Goal: Task Accomplishment & Management: Use online tool/utility

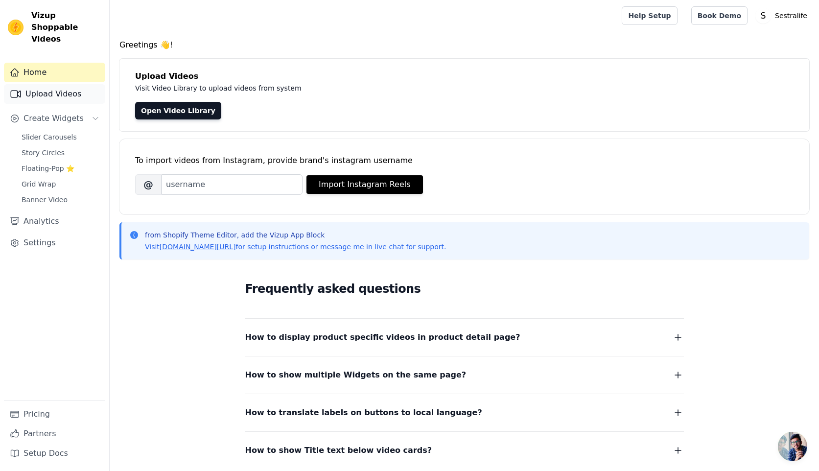
click at [49, 86] on link "Upload Videos" at bounding box center [54, 94] width 101 height 20
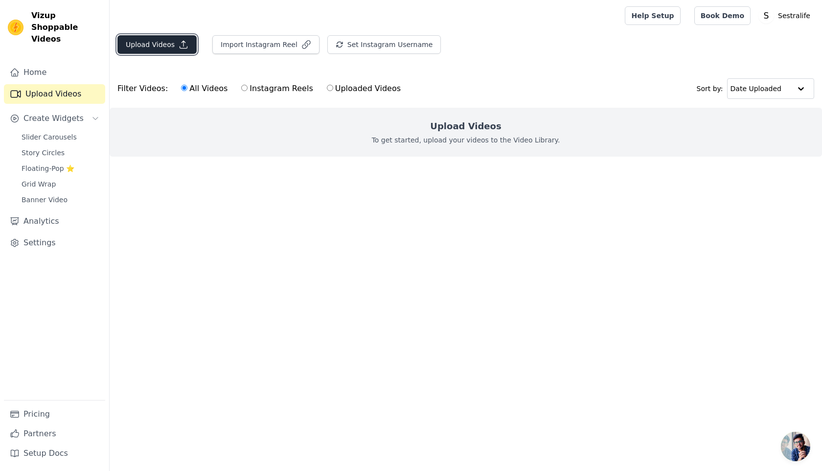
click at [167, 44] on button "Upload Videos" at bounding box center [156, 44] width 79 height 19
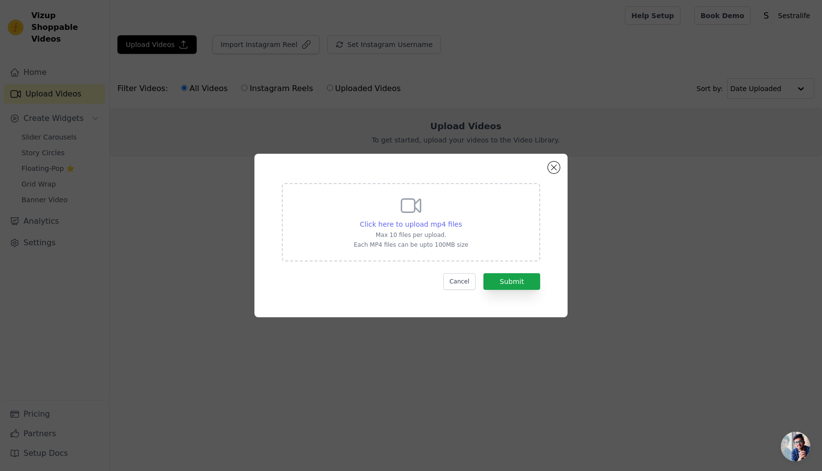
click at [419, 221] on span "Click here to upload mp4 files" at bounding box center [411, 224] width 102 height 8
click at [462, 219] on input "Click here to upload mp4 files Max 10 files per upload. Each MP4 files can be u…" at bounding box center [462, 219] width 0 height 0
click at [396, 223] on span "Click here to upload mp4 files" at bounding box center [411, 224] width 102 height 8
click at [462, 219] on input "Click here to upload mp4 files Max 10 files per upload. Each MP4 files can be u…" at bounding box center [462, 219] width 0 height 0
type input "C:\fakepath\11 (1).mp4"
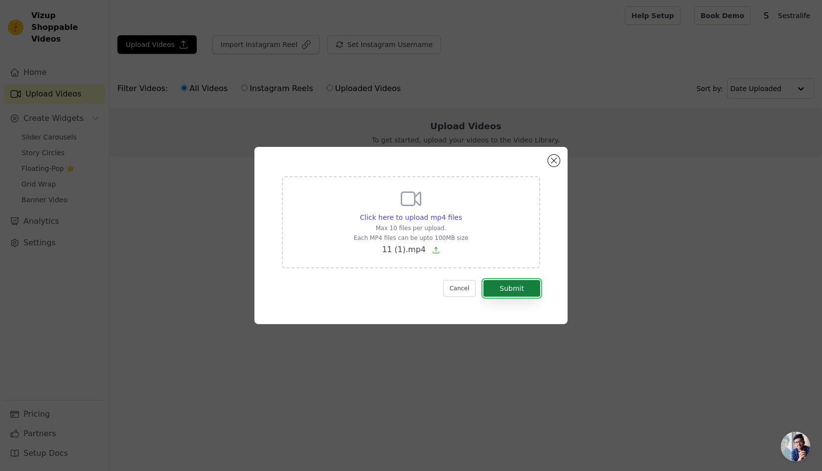
click at [527, 290] on button "Submit" at bounding box center [512, 288] width 57 height 17
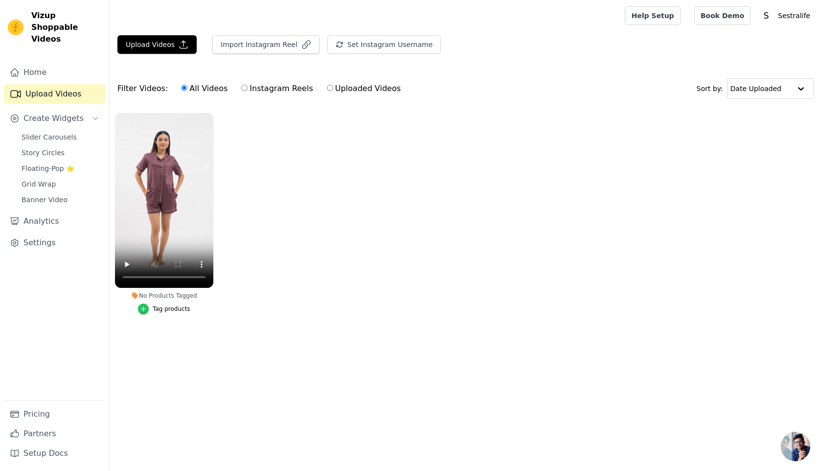
click at [145, 306] on icon "button" at bounding box center [143, 308] width 7 height 7
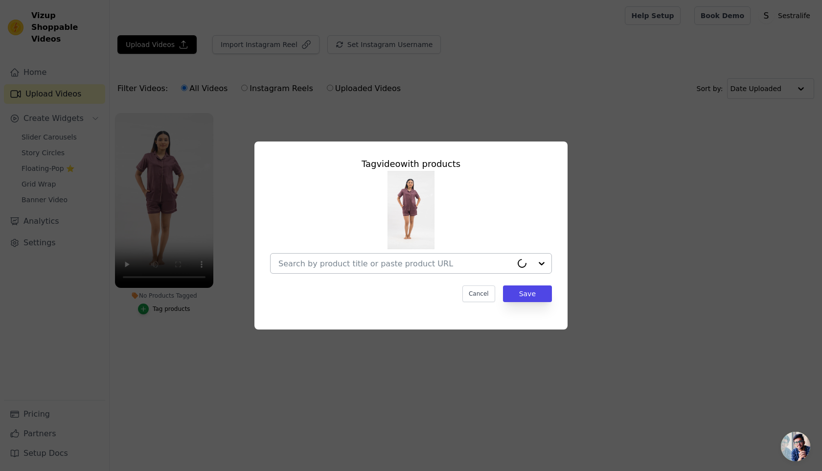
click at [418, 264] on input "No Products Tagged Tag video with products Cancel Save Tag products" at bounding box center [396, 263] width 234 height 9
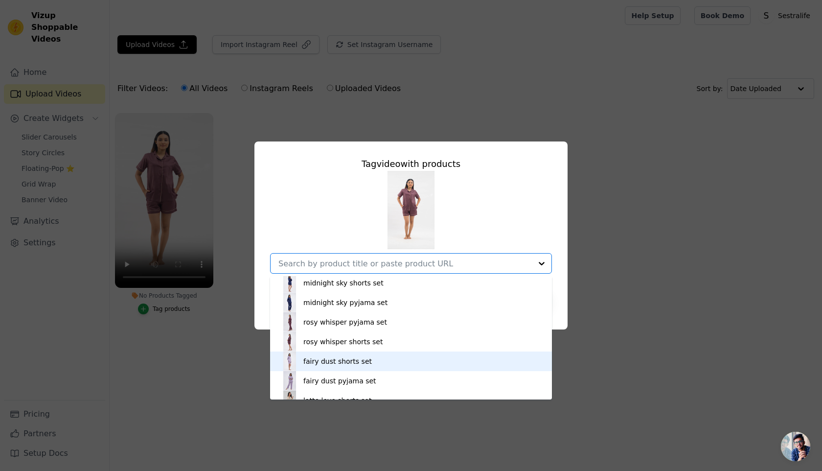
scroll to position [120, 0]
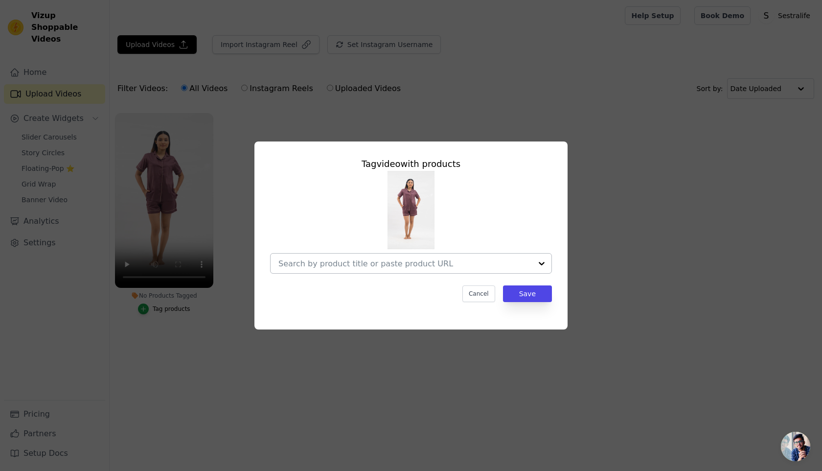
click at [311, 259] on input "No Products Tagged Tag video with products Cancel Save Tag products" at bounding box center [406, 263] width 254 height 9
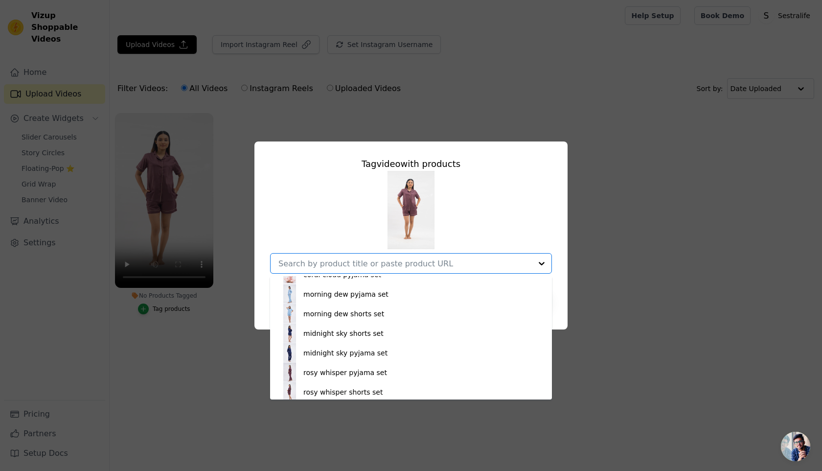
scroll to position [70, 0]
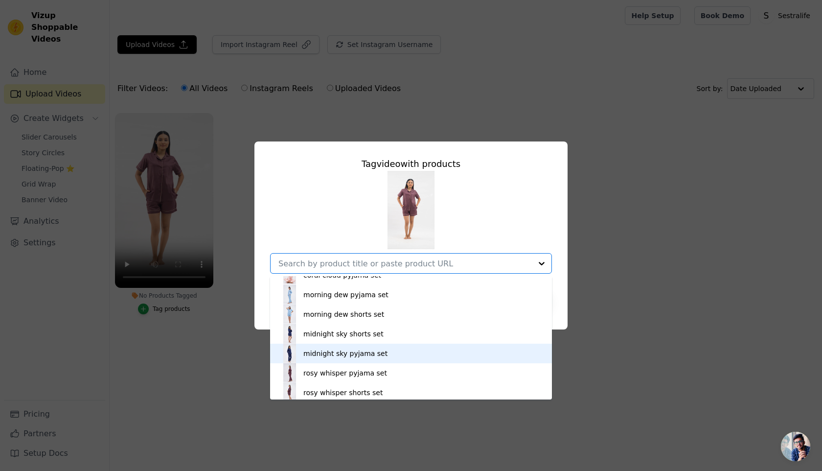
click at [337, 334] on div "midnight sky shorts set" at bounding box center [343, 334] width 80 height 10
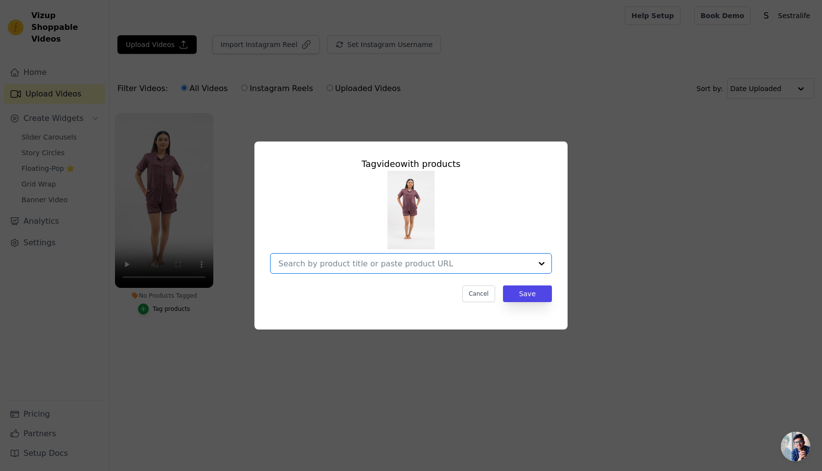
click at [362, 262] on input "No Products Tagged Tag video with products Option undefined, selected. Select i…" at bounding box center [406, 263] width 254 height 9
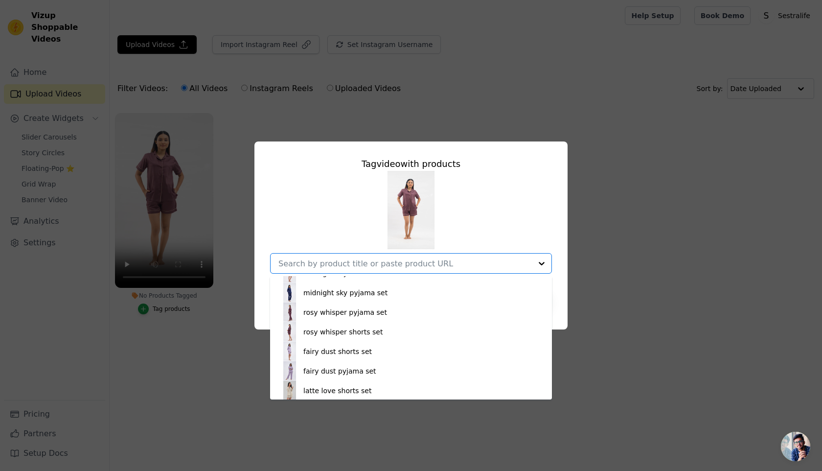
scroll to position [151, 0]
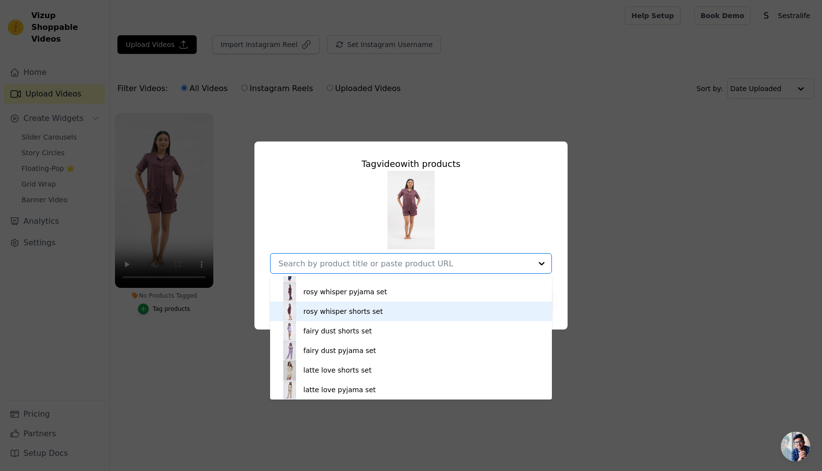
click at [325, 307] on div "rosy whisper shorts set" at bounding box center [342, 311] width 79 height 10
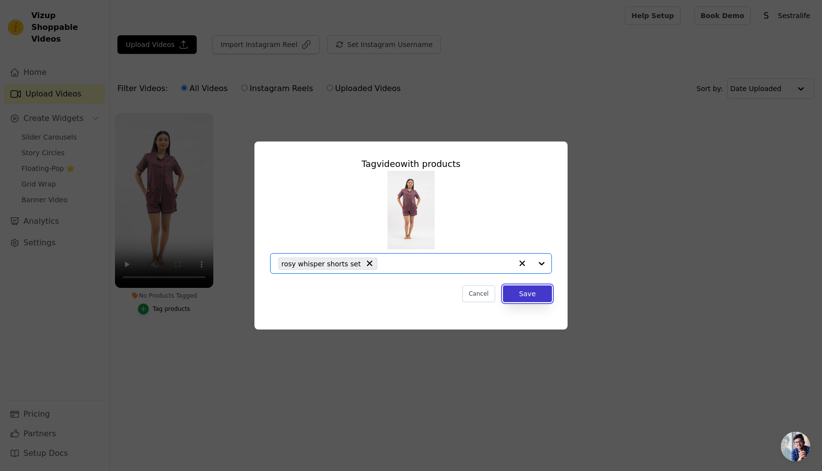
click at [531, 297] on button "Save" at bounding box center [527, 293] width 49 height 17
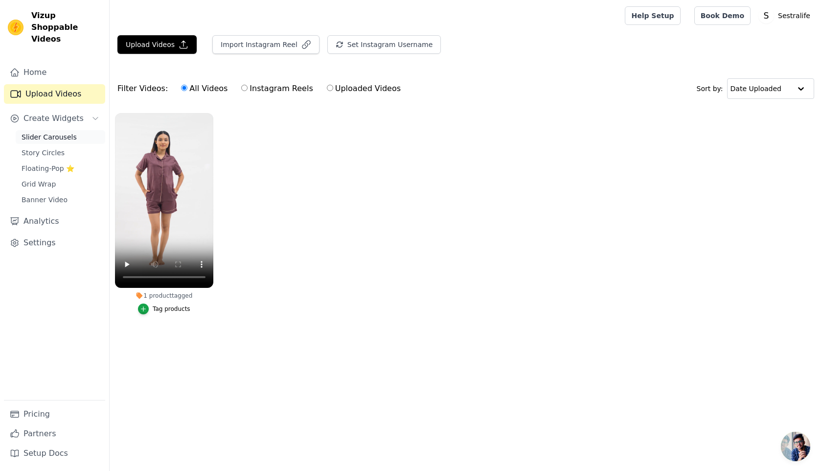
click at [66, 132] on span "Slider Carousels" at bounding box center [49, 137] width 55 height 10
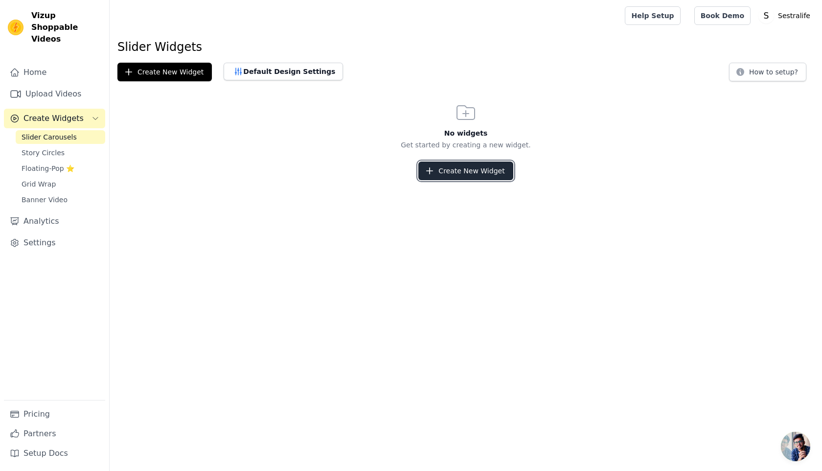
click at [486, 165] on button "Create New Widget" at bounding box center [466, 171] width 94 height 19
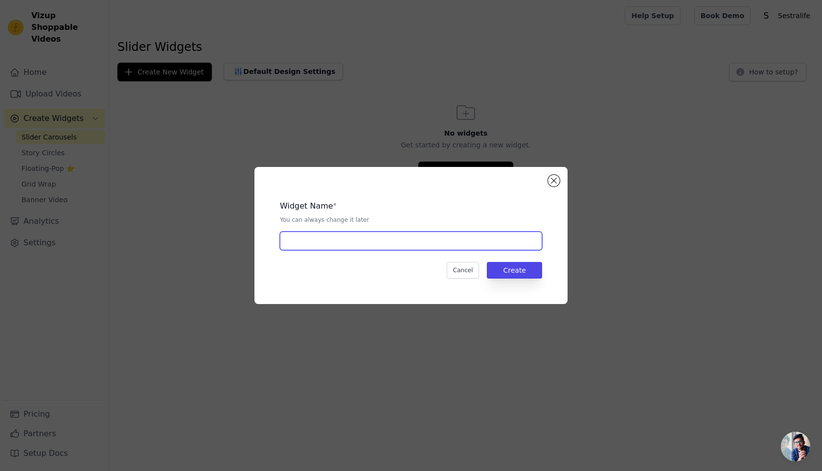
click at [355, 237] on input "text" at bounding box center [411, 241] width 262 height 19
type input "b"
type input "videos"
click at [516, 270] on button "Create" at bounding box center [514, 270] width 55 height 17
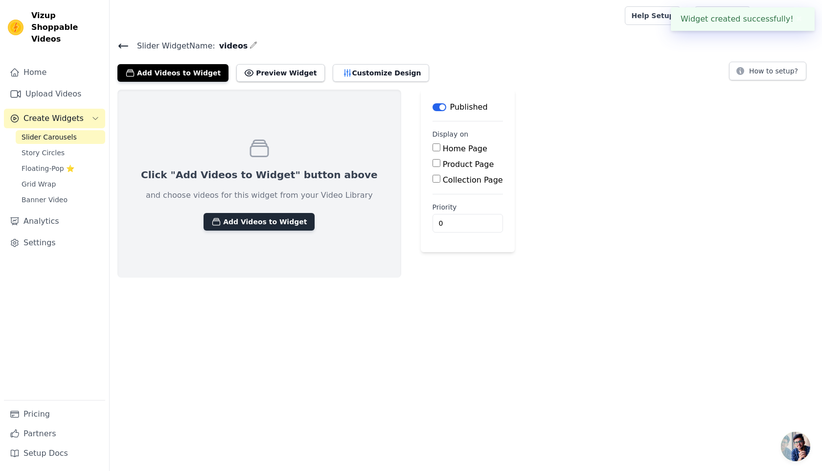
click at [226, 220] on button "Add Videos to Widget" at bounding box center [259, 222] width 111 height 18
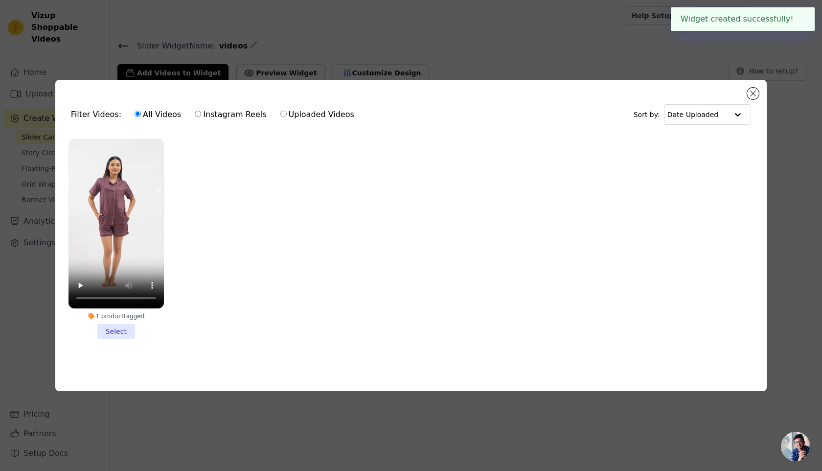
click at [114, 336] on li "1 product tagged Select" at bounding box center [116, 239] width 95 height 200
click at [0, 0] on input "1 product tagged Select" at bounding box center [0, 0] width 0 height 0
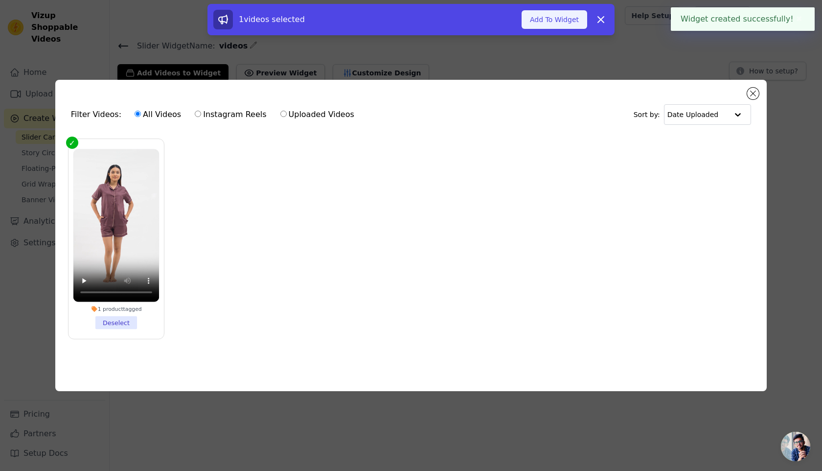
click at [565, 18] on button "Add To Widget" at bounding box center [555, 19] width 66 height 19
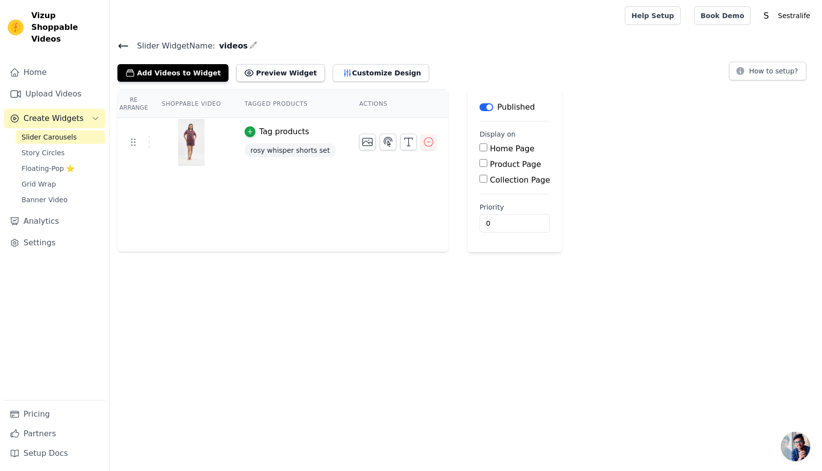
click at [480, 147] on input "Home Page" at bounding box center [484, 147] width 8 height 8
checkbox input "true"
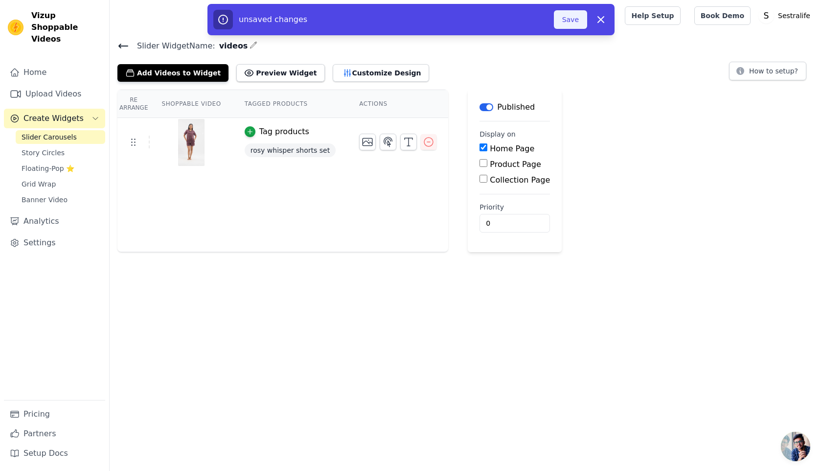
click at [569, 17] on button "Save" at bounding box center [570, 19] width 33 height 19
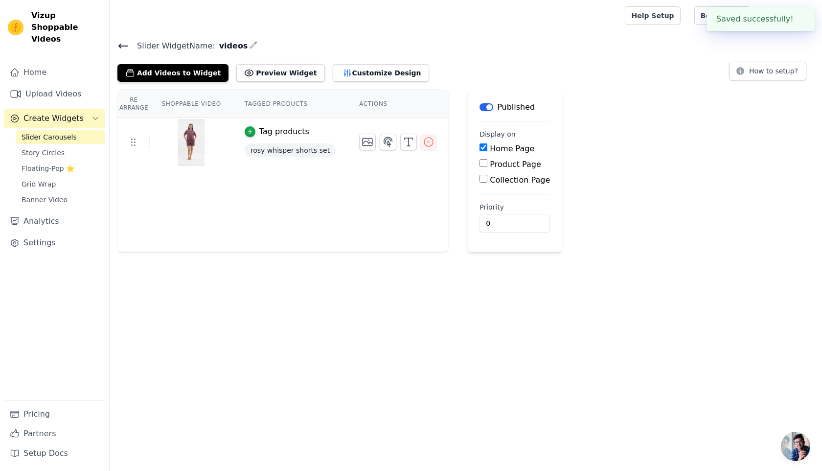
click at [125, 49] on icon at bounding box center [123, 46] width 12 height 12
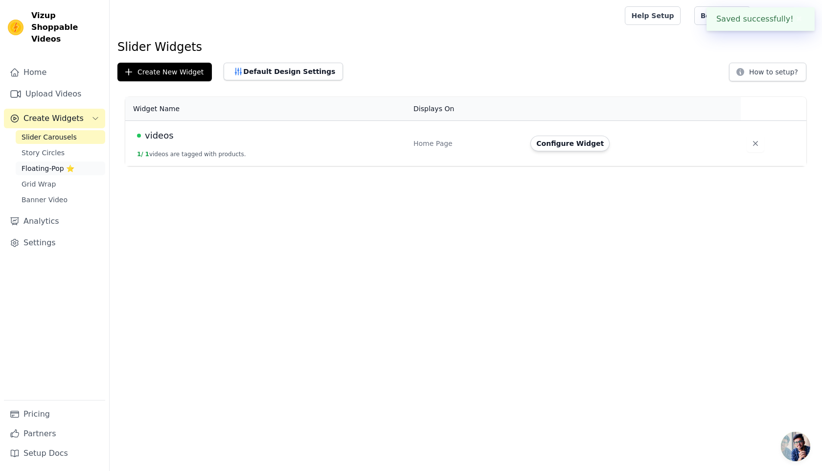
click at [45, 163] on span "Floating-Pop ⭐" at bounding box center [48, 168] width 53 height 10
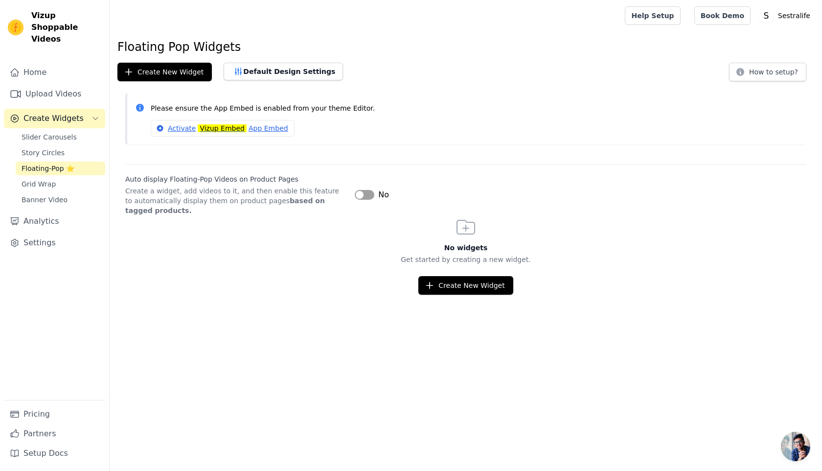
click at [362, 197] on button "Label" at bounding box center [365, 195] width 20 height 10
click at [475, 294] on button "Create New Widget" at bounding box center [466, 285] width 94 height 19
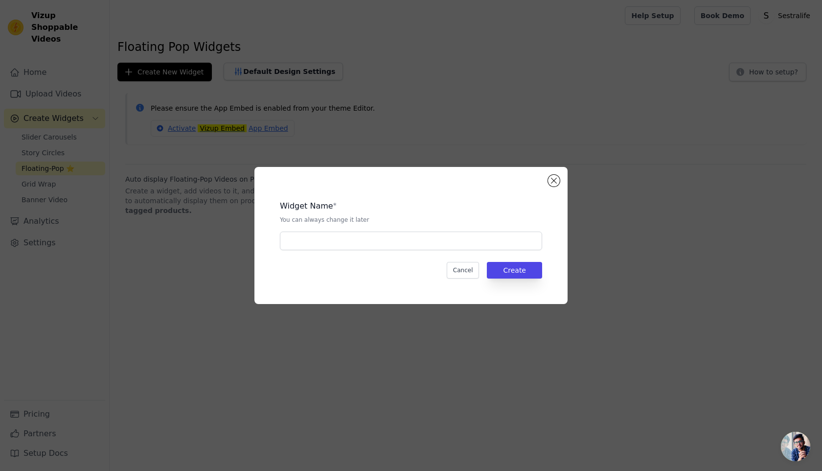
click at [304, 230] on div "Widget Name * You can always change it later" at bounding box center [411, 221] width 262 height 58
click at [299, 247] on input "text" at bounding box center [411, 241] width 262 height 19
type input "videos"
click at [507, 266] on button "Create" at bounding box center [514, 270] width 55 height 17
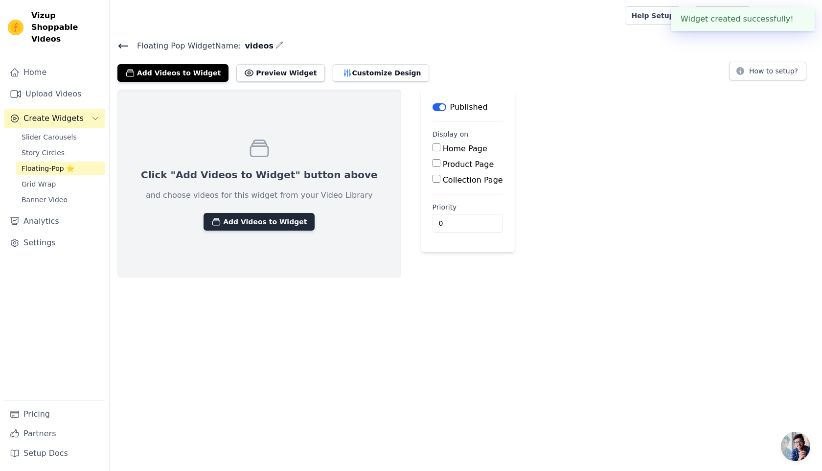
click at [248, 223] on button "Add Videos to Widget" at bounding box center [259, 222] width 111 height 18
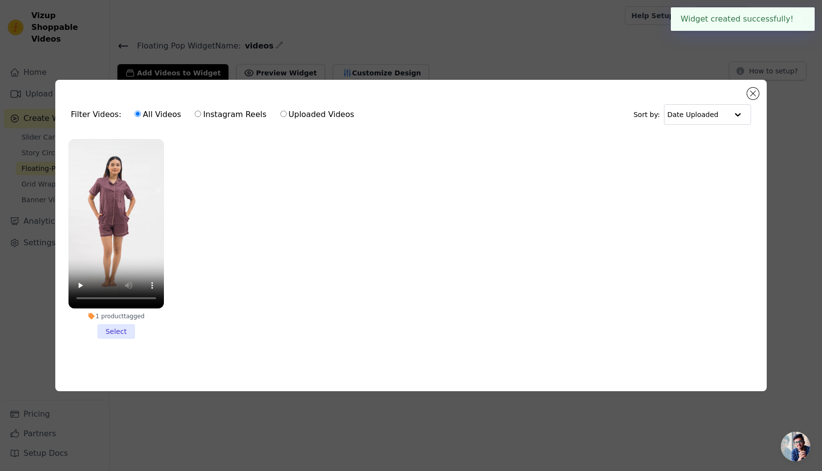
click at [122, 324] on li "1 product tagged Select" at bounding box center [116, 239] width 95 height 200
click at [0, 0] on input "1 product tagged Select" at bounding box center [0, 0] width 0 height 0
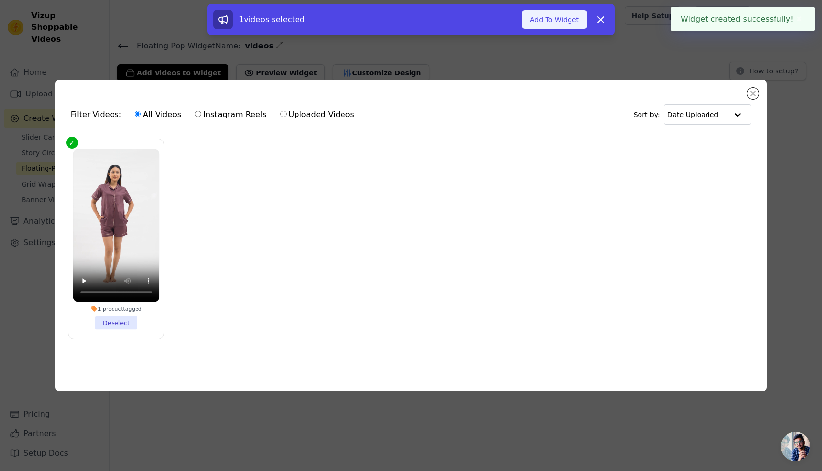
click at [563, 16] on button "Add To Widget" at bounding box center [555, 19] width 66 height 19
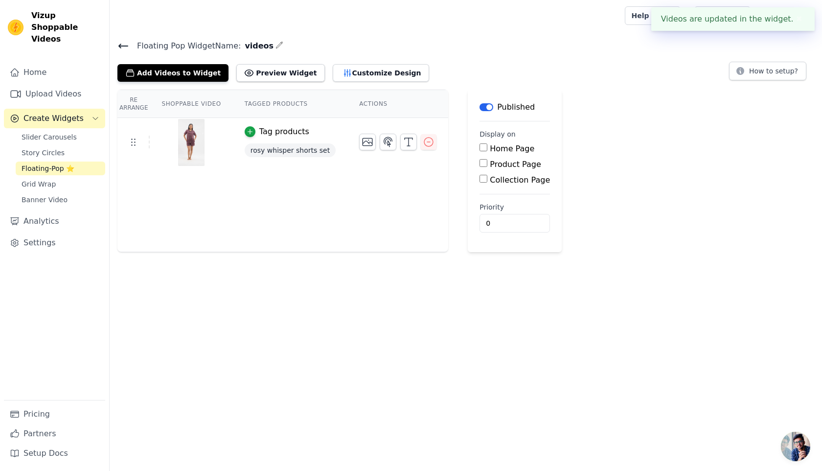
click at [491, 164] on label "Product Page" at bounding box center [515, 164] width 51 height 9
click at [488, 164] on input "Product Page" at bounding box center [484, 163] width 8 height 8
checkbox input "true"
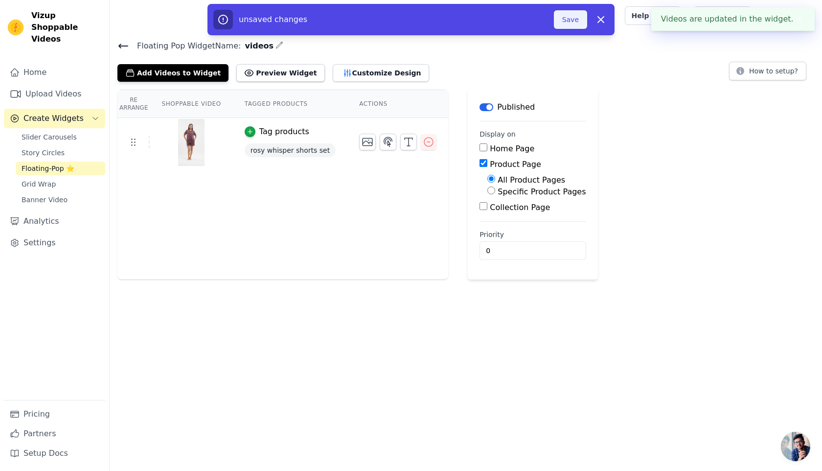
click at [572, 25] on button "Save" at bounding box center [570, 19] width 33 height 19
click at [571, 23] on button "Save" at bounding box center [570, 19] width 33 height 19
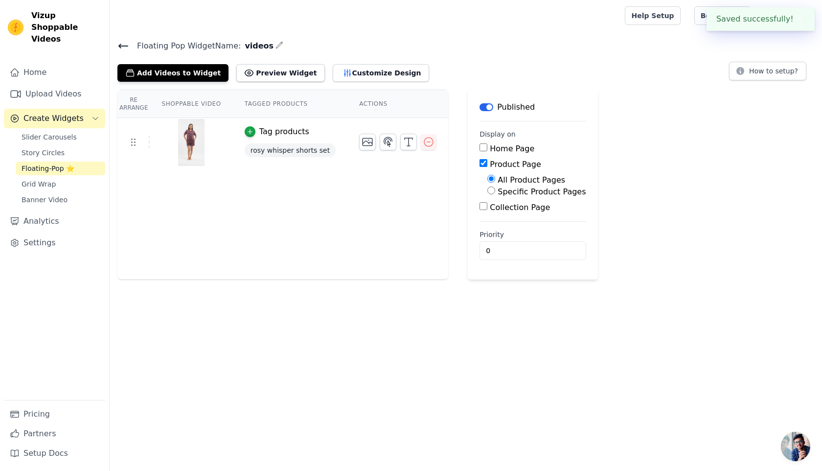
click at [119, 46] on icon at bounding box center [123, 46] width 9 height 4
